Goal: Check status: Check status

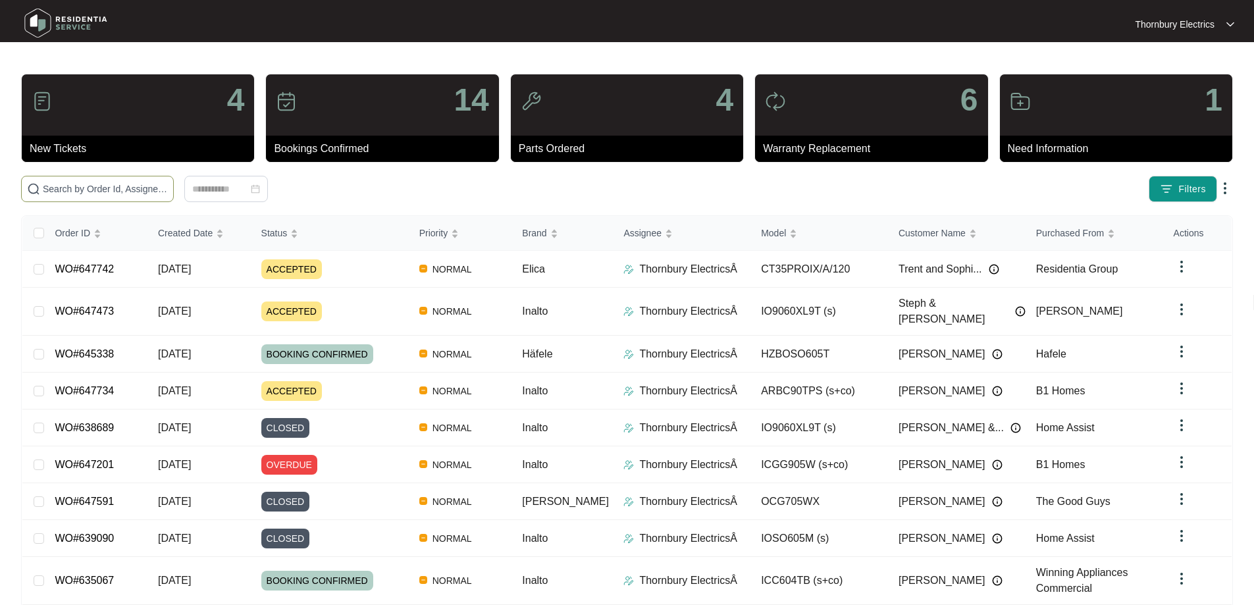
click at [174, 196] on span at bounding box center [97, 189] width 153 height 26
click at [168, 190] on input "text" at bounding box center [105, 189] width 125 height 14
paste input "645338"
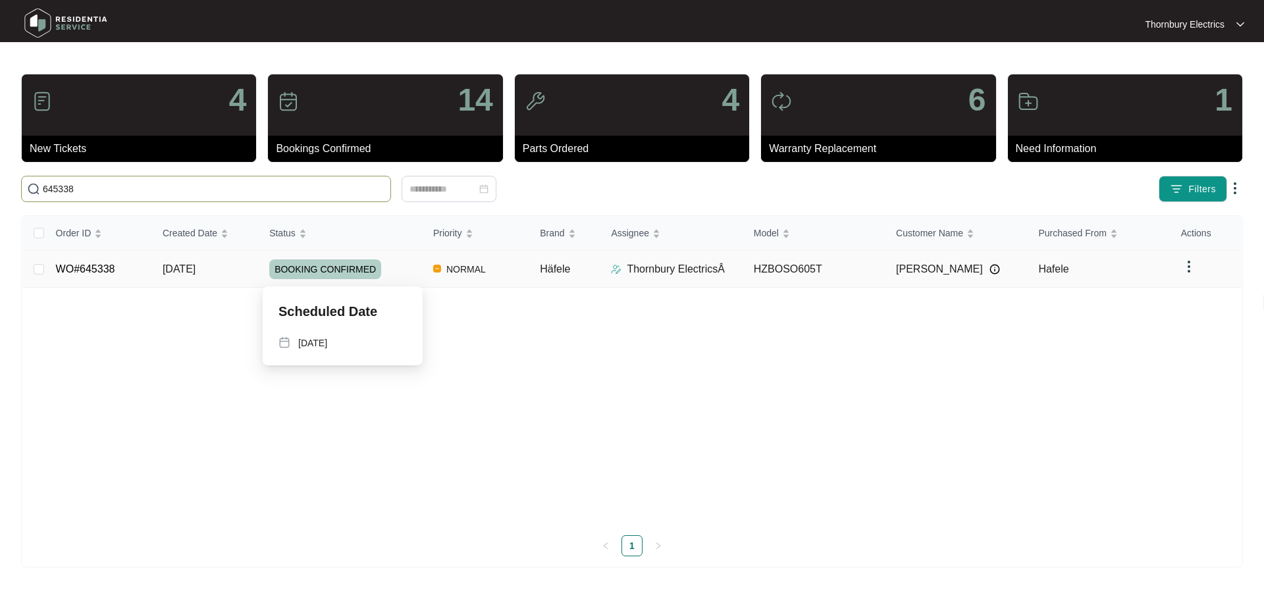
type input "645338"
click at [351, 261] on span "BOOKING CONFIRMED" at bounding box center [325, 269] width 112 height 20
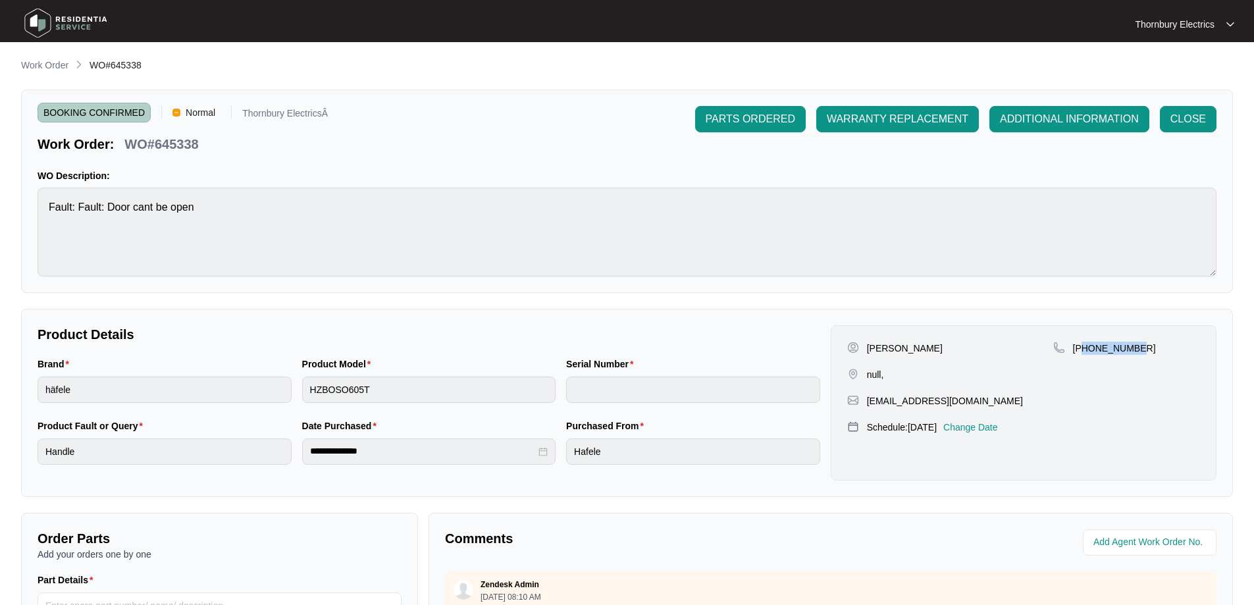
drag, startPoint x: 1142, startPoint y: 345, endPoint x: 1084, endPoint y: 353, distance: 59.0
click at [1084, 353] on div "[PHONE_NUMBER]" at bounding box center [1126, 348] width 147 height 13
click at [1140, 351] on div "[PHONE_NUMBER]" at bounding box center [1126, 348] width 147 height 13
drag, startPoint x: 1144, startPoint y: 349, endPoint x: 1090, endPoint y: 353, distance: 54.8
click at [1090, 353] on div "[PHONE_NUMBER]" at bounding box center [1126, 348] width 147 height 13
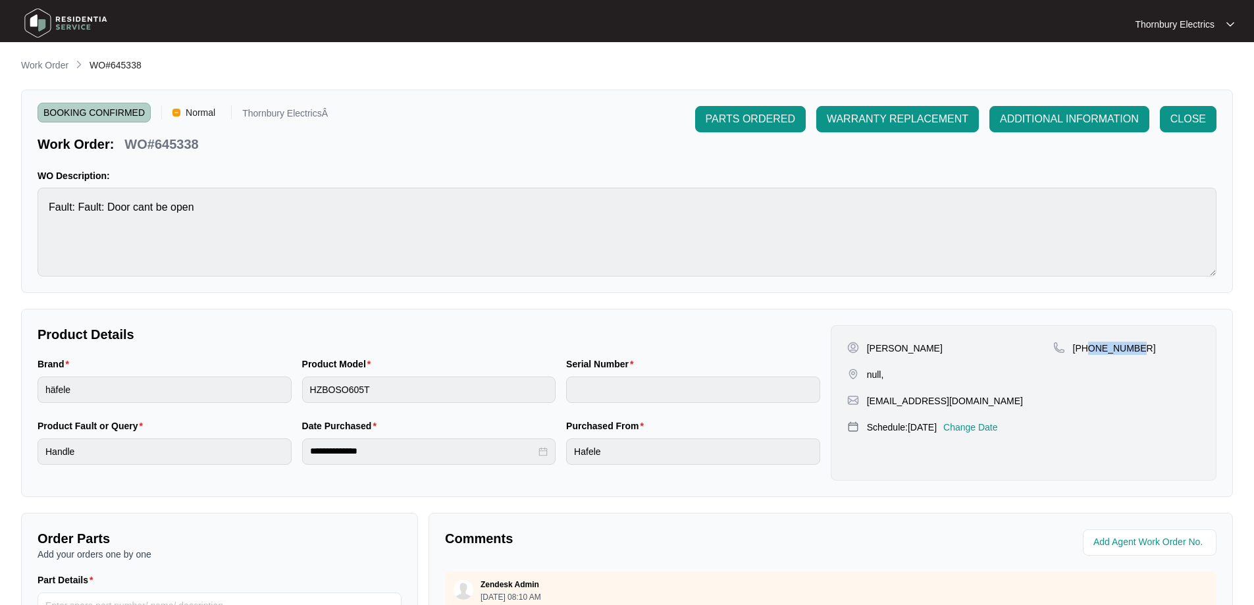
copy p "416041143"
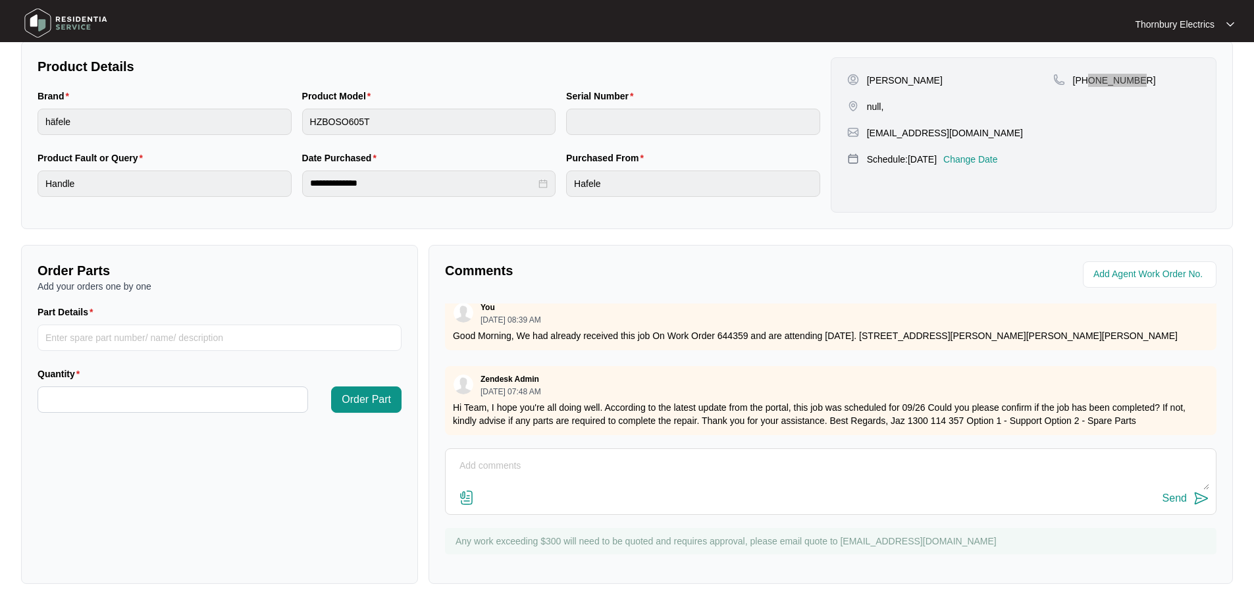
scroll to position [231, 0]
click at [738, 329] on p "Good Morning, We had already received this job On Work Order 644359 and are att…" at bounding box center [830, 335] width 755 height 13
copy p "644359"
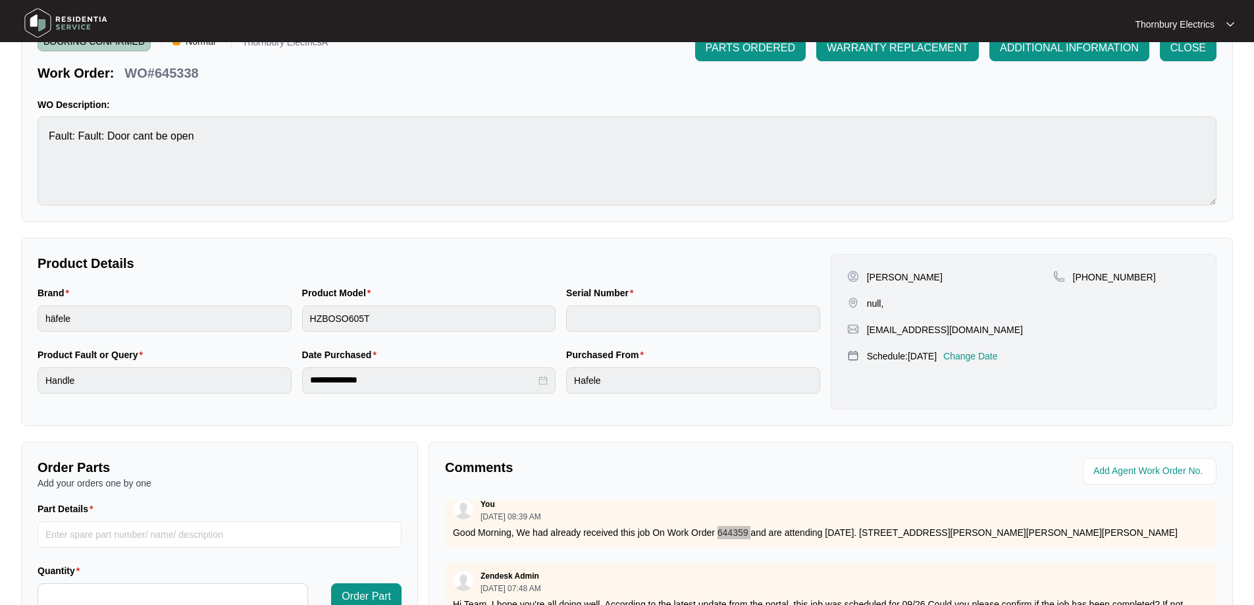
scroll to position [269, 0]
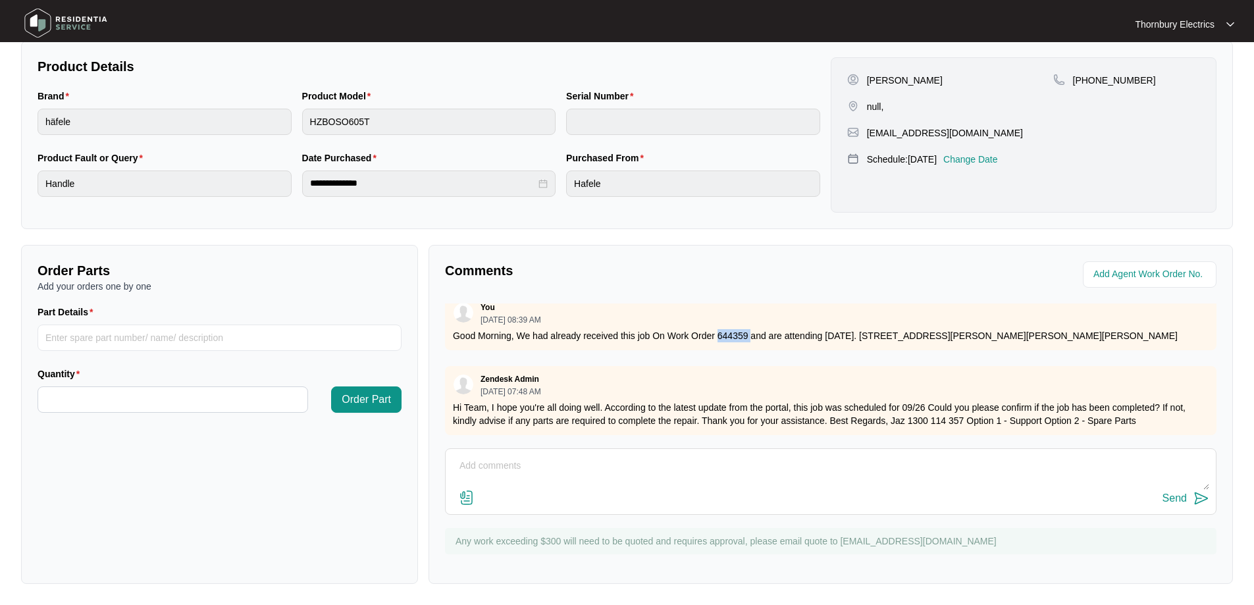
click at [610, 466] on textarea at bounding box center [830, 472] width 757 height 34
paste textarea "[DATE] - have emailed Marina spreadsheet, waiting on them to advise on next ste…"
type textarea "[DATE] - have emailed Marina spreadsheet, waiting on them to advise on next ste…"
click at [1193, 499] on img at bounding box center [1201, 498] width 16 height 16
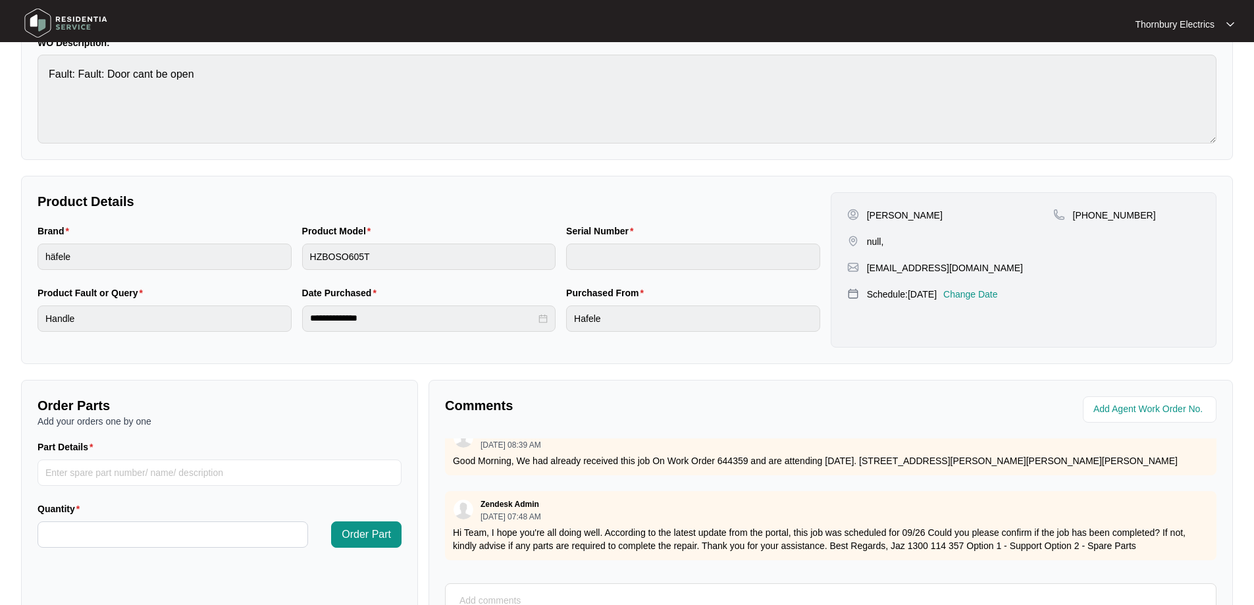
scroll to position [0, 0]
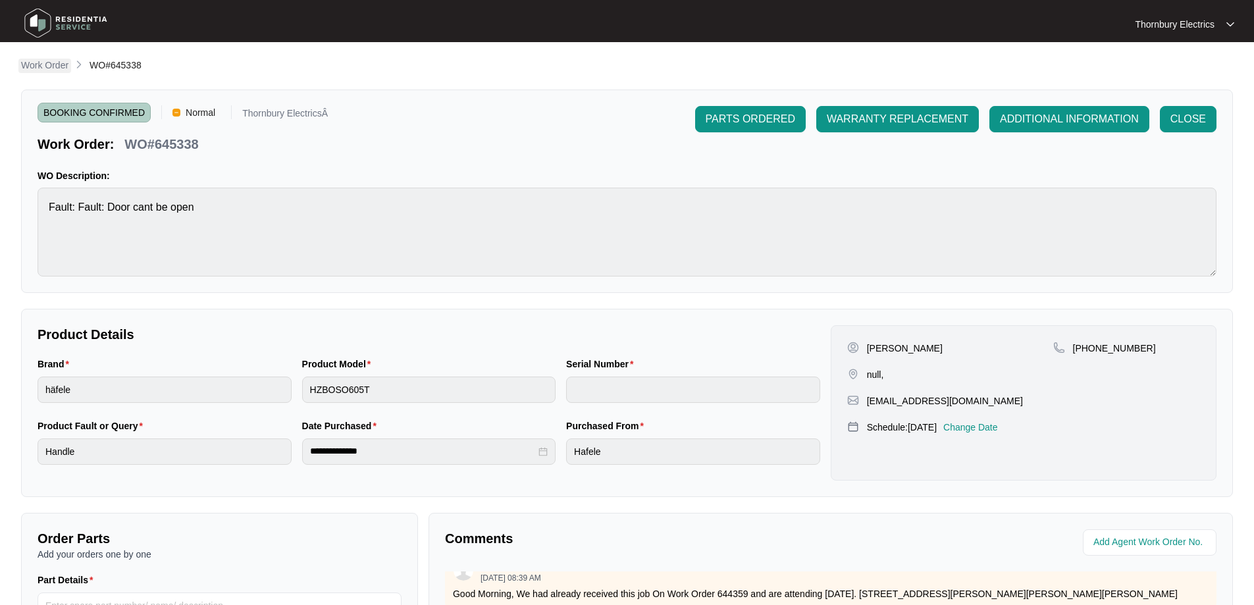
click at [55, 65] on p "Work Order" at bounding box center [44, 65] width 47 height 13
